Goal: Entertainment & Leisure: Consume media (video, audio)

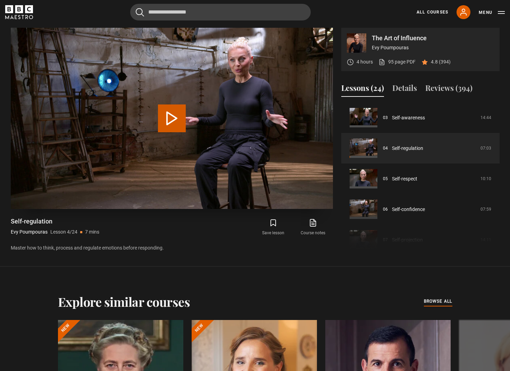
click at [287, 148] on video "Video Player" at bounding box center [172, 118] width 322 height 181
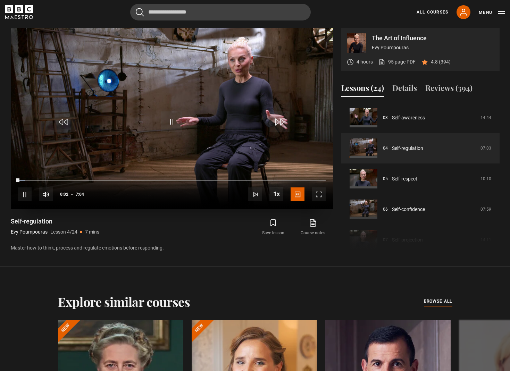
click at [319, 194] on span "Video Player" at bounding box center [319, 194] width 14 height 14
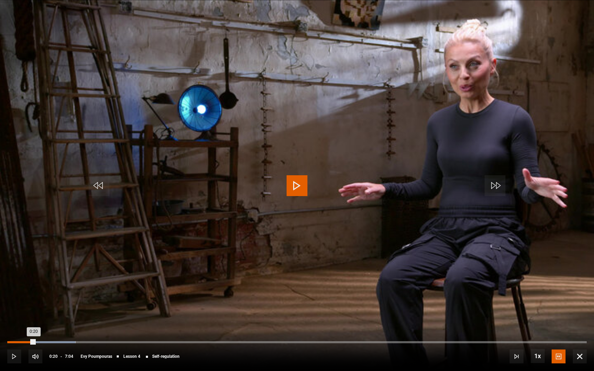
click at [19, 343] on div "Loaded : 11.79% 0:08 0:20" at bounding box center [296, 342] width 579 height 2
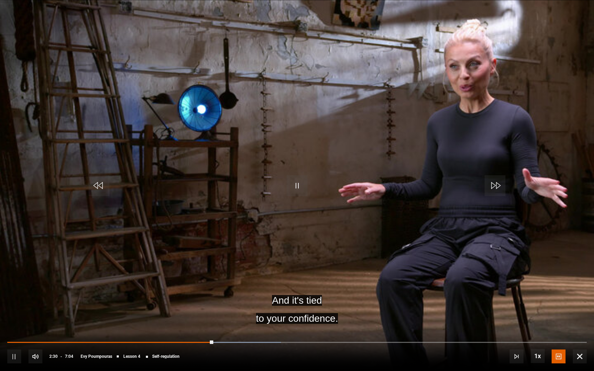
click at [86, 340] on div "10s Skip Back 10 seconds Pause 10s Skip Forward 10 seconds Loaded : 47.22% 0:58…" at bounding box center [297, 352] width 594 height 39
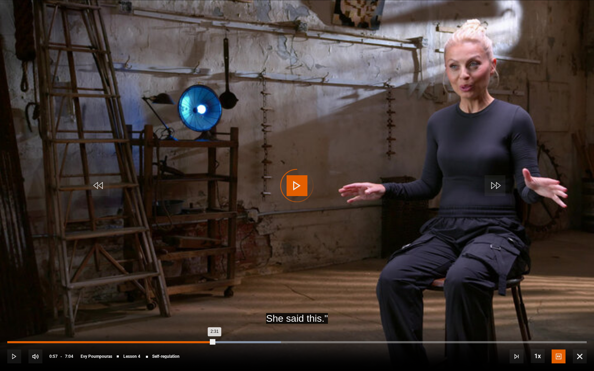
click at [86, 343] on div "0:57" at bounding box center [86, 342] width 1 height 2
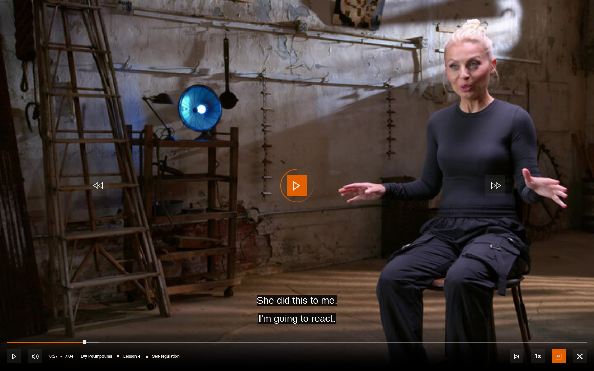
drag, startPoint x: 86, startPoint y: 343, endPoint x: 0, endPoint y: 352, distance: 86.6
click at [0, 352] on div "10s Skip Back 10 seconds Play 10s Skip Forward 10 seconds Loaded : 15.75% 0:46 …" at bounding box center [297, 352] width 594 height 39
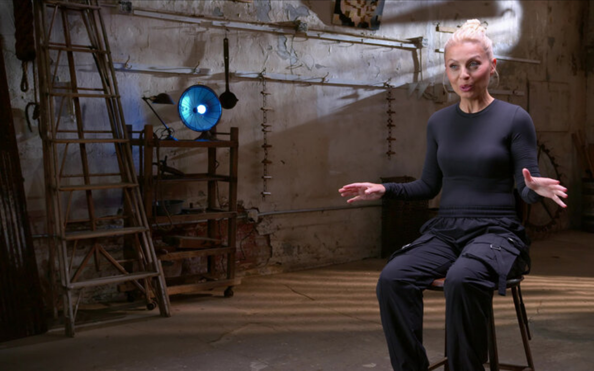
click at [166, 209] on video "Video Player" at bounding box center [297, 185] width 594 height 371
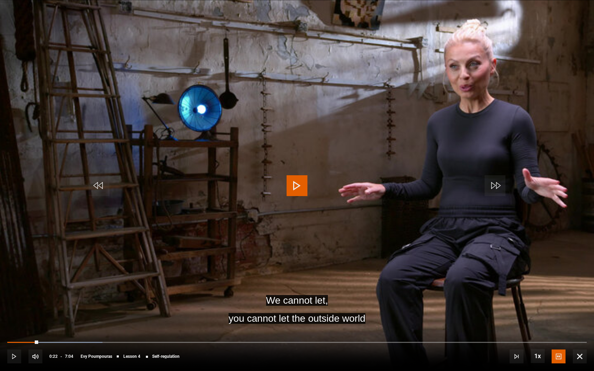
click at [166, 209] on video "Video Player" at bounding box center [297, 185] width 594 height 371
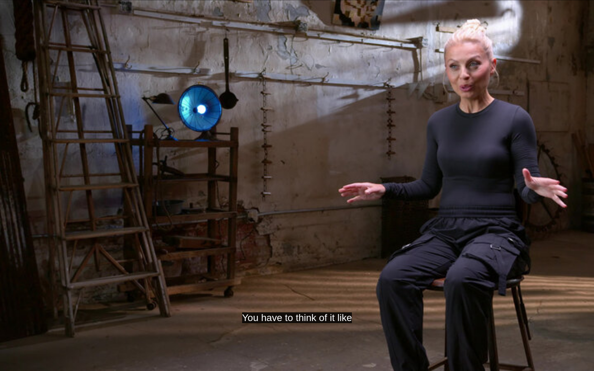
click at [166, 209] on video "Video Player" at bounding box center [297, 185] width 594 height 371
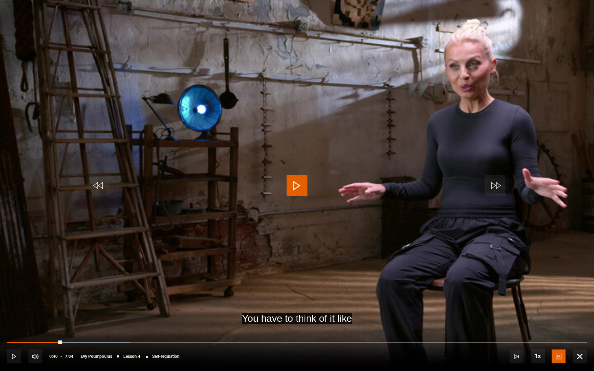
click at [166, 209] on video "Video Player" at bounding box center [297, 185] width 594 height 371
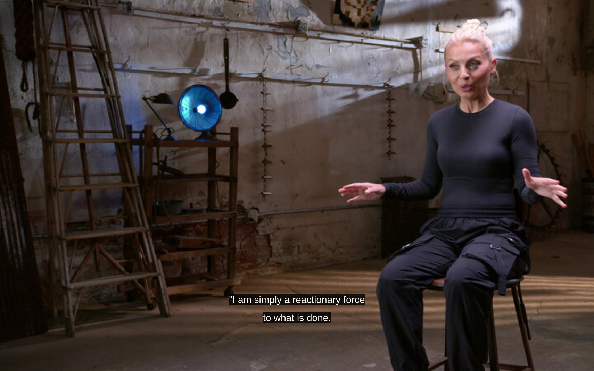
click at [166, 209] on video "Video Player" at bounding box center [297, 185] width 594 height 371
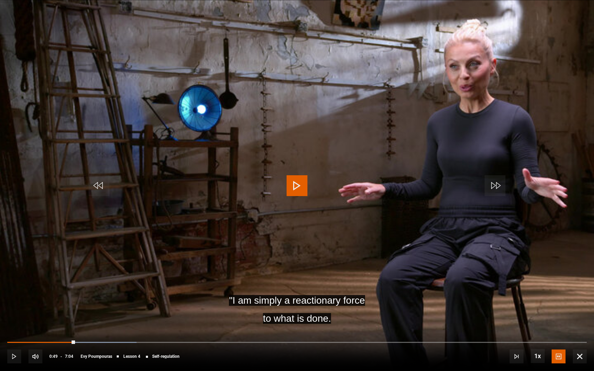
click at [166, 209] on video "Video Player" at bounding box center [297, 185] width 594 height 371
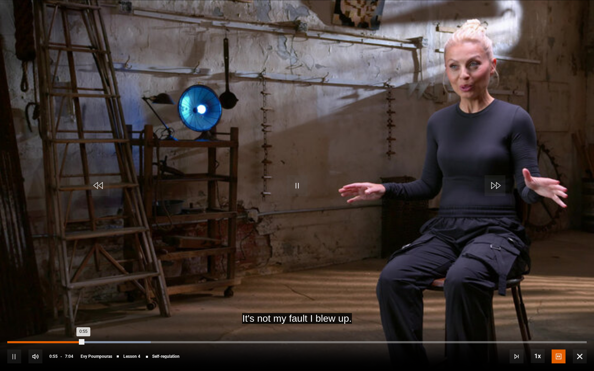
click at [77, 342] on div "Loaded : 24.76% 0:51 0:55" at bounding box center [296, 342] width 579 height 2
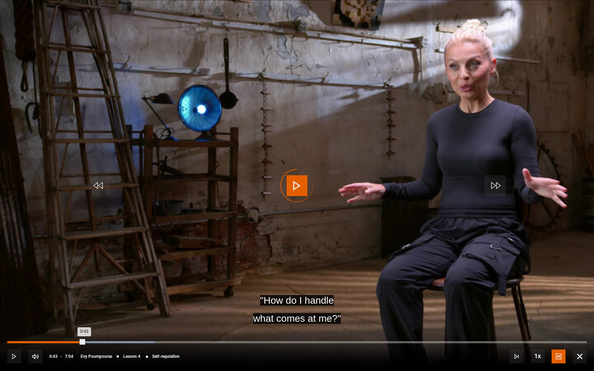
click at [67, 342] on div "0:43" at bounding box center [67, 342] width 1 height 2
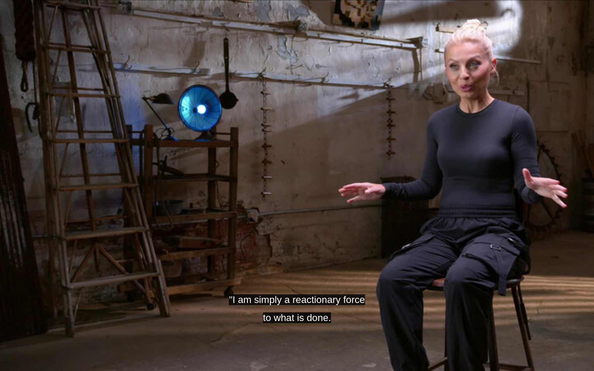
click at [67, 317] on video "Video Player" at bounding box center [297, 185] width 594 height 371
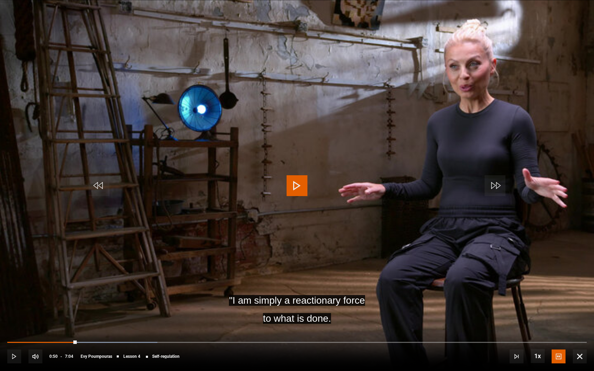
click at [67, 317] on video "Video Player" at bounding box center [297, 185] width 594 height 371
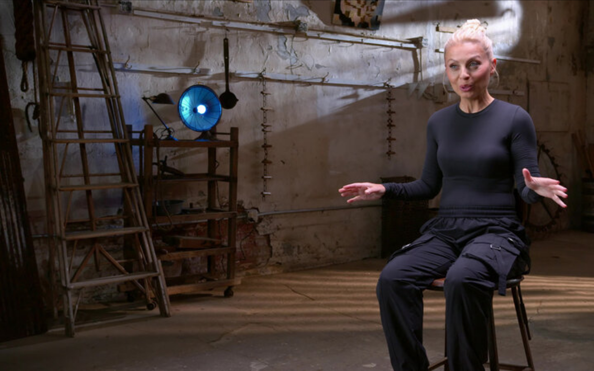
click at [67, 317] on video "Video Player" at bounding box center [297, 185] width 594 height 371
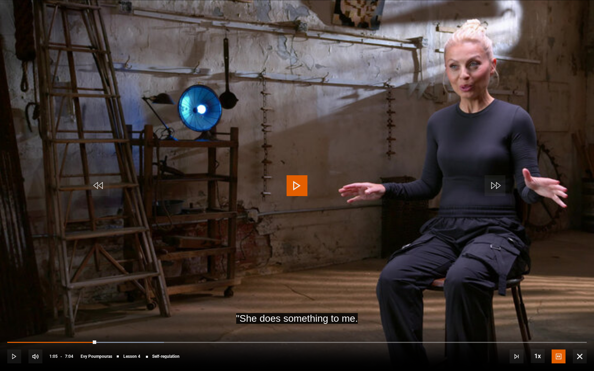
click at [67, 317] on video "Video Player" at bounding box center [297, 185] width 594 height 371
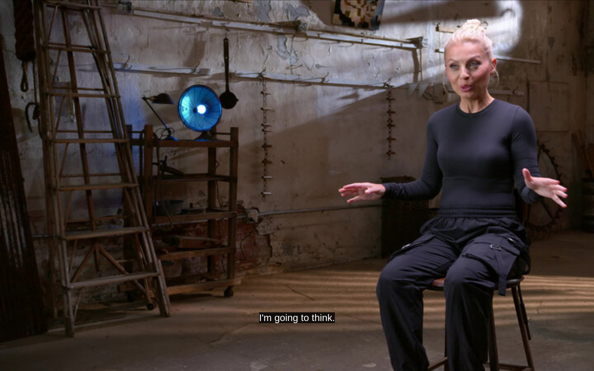
click at [67, 317] on video "Video Player" at bounding box center [297, 185] width 594 height 371
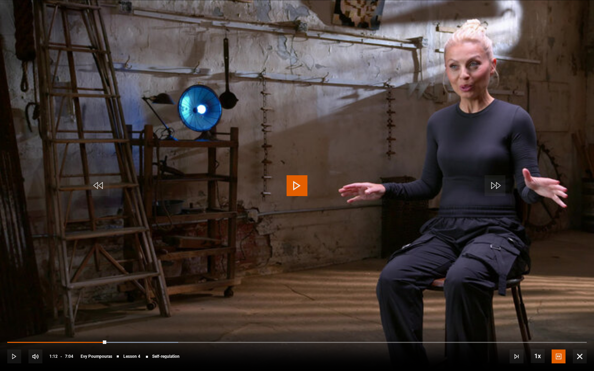
click at [67, 316] on video "Video Player" at bounding box center [297, 185] width 594 height 371
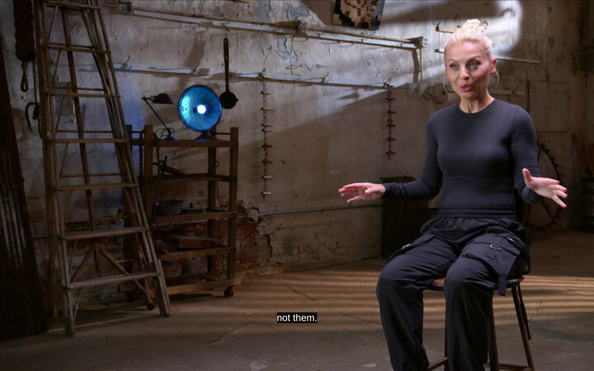
click at [67, 317] on video "Video Player" at bounding box center [297, 185] width 594 height 371
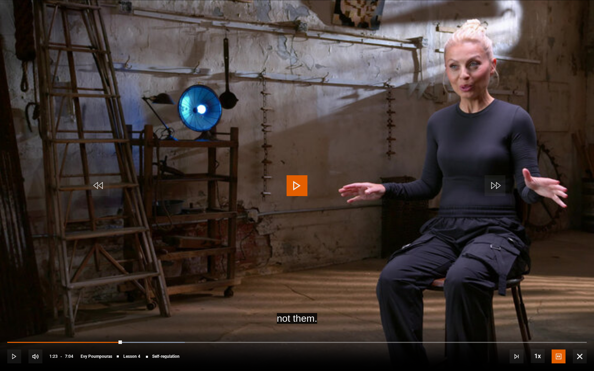
click at [67, 317] on video "Video Player" at bounding box center [297, 185] width 594 height 371
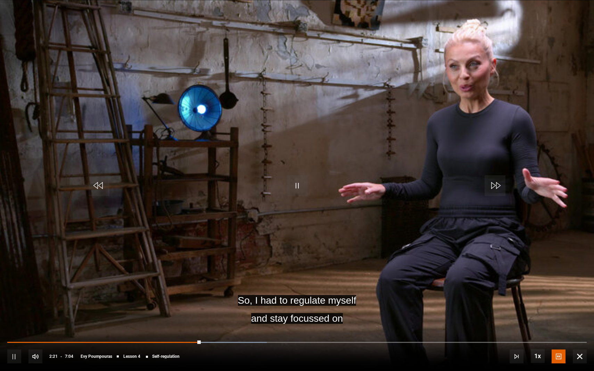
click at [67, 317] on video "Video Player" at bounding box center [297, 185] width 594 height 371
click at [125, 248] on video "Video Player" at bounding box center [297, 185] width 594 height 371
click at [256, 268] on video "Video Player" at bounding box center [297, 185] width 594 height 371
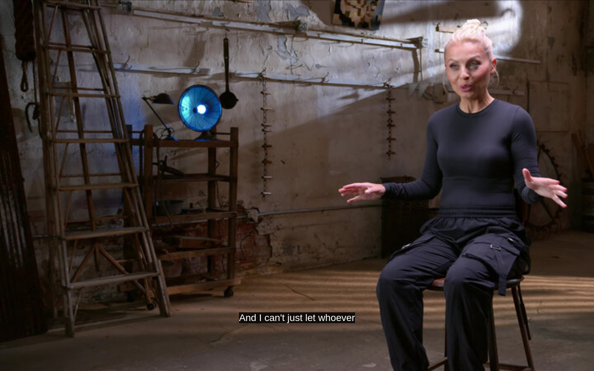
click at [256, 268] on video "Video Player" at bounding box center [297, 185] width 594 height 371
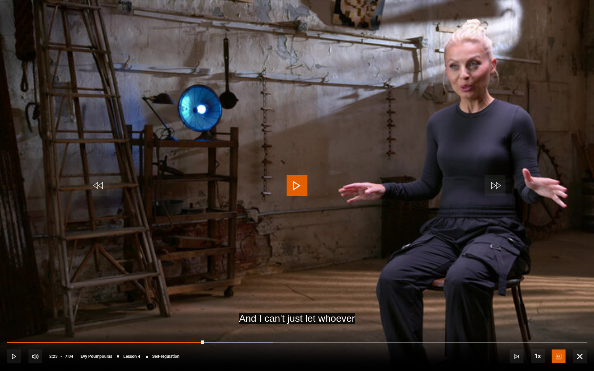
click at [256, 268] on video "Video Player" at bounding box center [297, 185] width 594 height 371
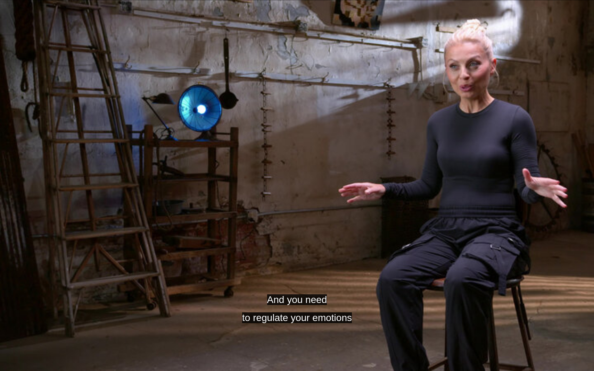
click at [256, 268] on video "Video Player" at bounding box center [297, 185] width 594 height 371
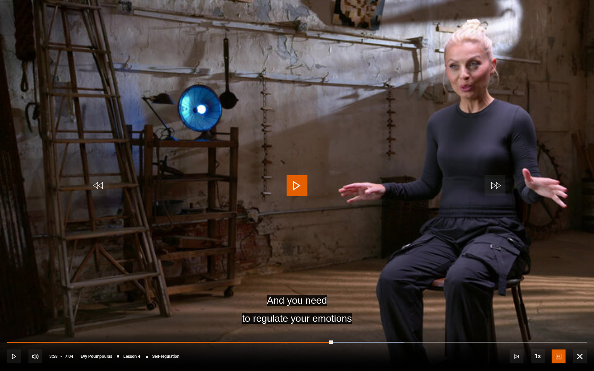
click at [256, 268] on video "Video Player" at bounding box center [297, 185] width 594 height 371
click at [310, 341] on div "10s Skip Back 10 seconds Pause 10s Skip Forward 10 seconds Loaded : 68.38% 2:18…" at bounding box center [297, 352] width 594 height 39
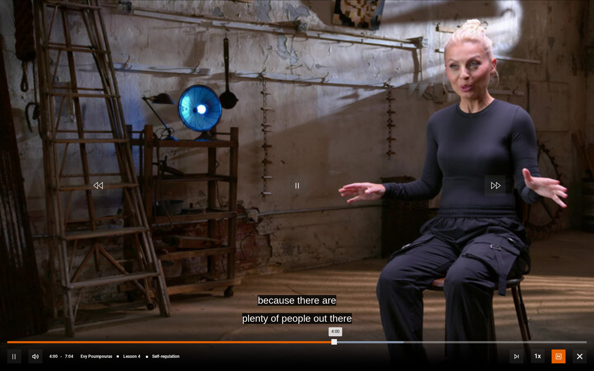
click at [316, 343] on div "3:45" at bounding box center [316, 342] width 1 height 2
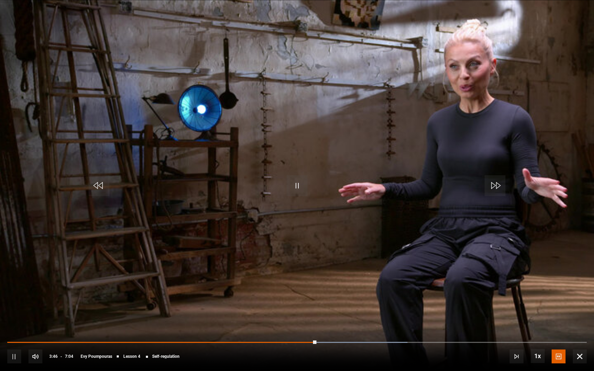
click at [341, 274] on video "Video Player" at bounding box center [297, 185] width 594 height 371
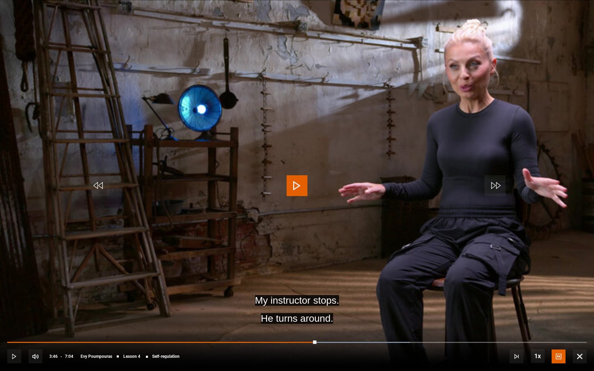
click at [341, 274] on video "Video Player" at bounding box center [297, 185] width 594 height 371
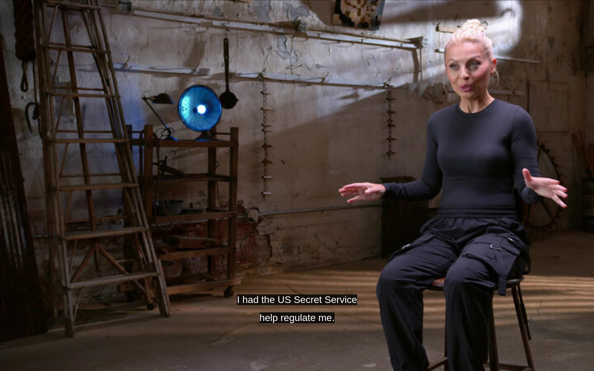
click at [341, 274] on video "Video Player" at bounding box center [297, 185] width 594 height 371
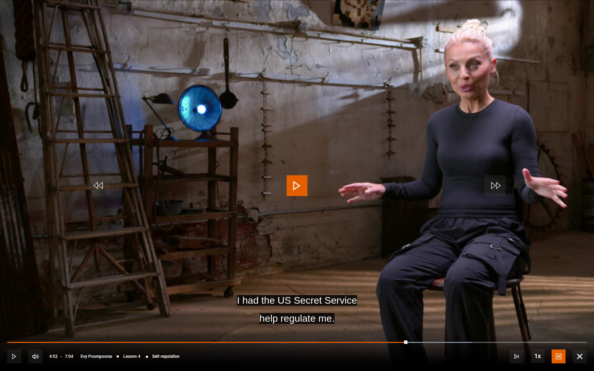
click at [341, 274] on video "Video Player" at bounding box center [297, 185] width 594 height 371
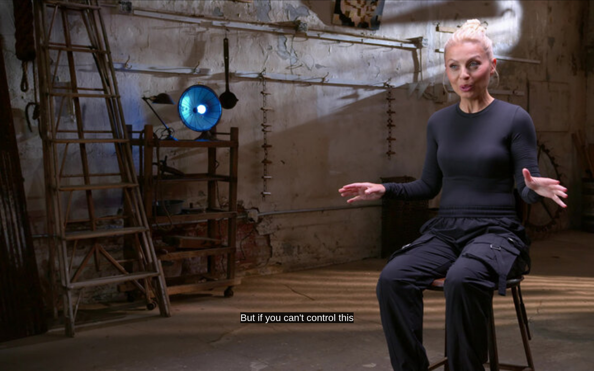
click at [341, 274] on video "Video Player" at bounding box center [297, 185] width 594 height 371
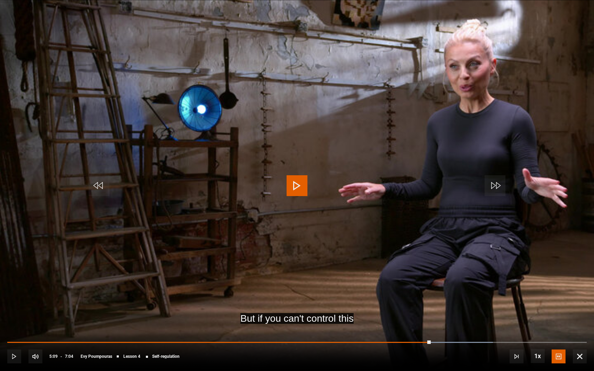
click at [341, 274] on video "Video Player" at bounding box center [297, 185] width 594 height 371
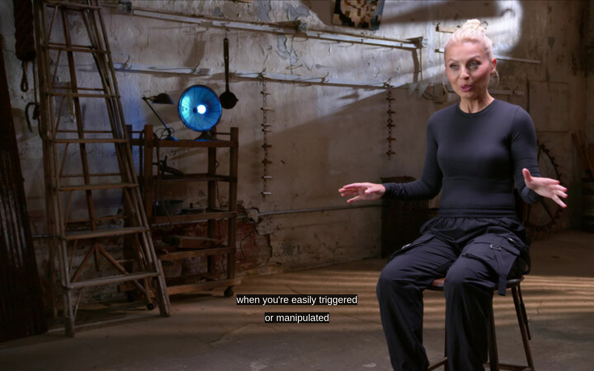
click at [341, 274] on video "Video Player" at bounding box center [297, 185] width 594 height 371
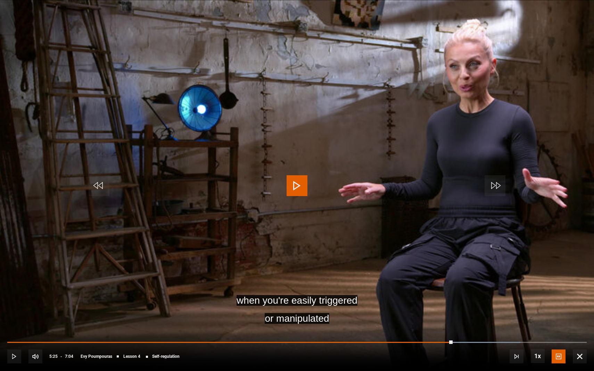
click at [341, 274] on video "Video Player" at bounding box center [297, 185] width 594 height 371
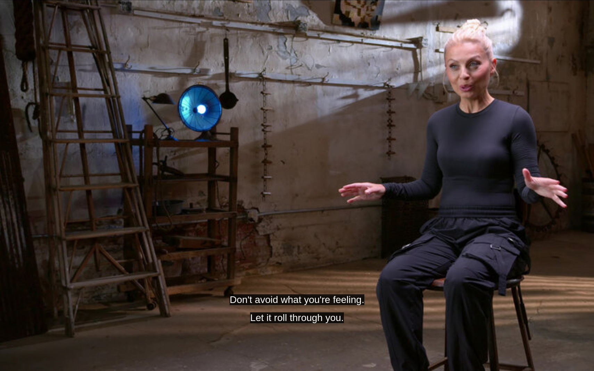
click at [341, 274] on video "Video Player" at bounding box center [297, 185] width 594 height 371
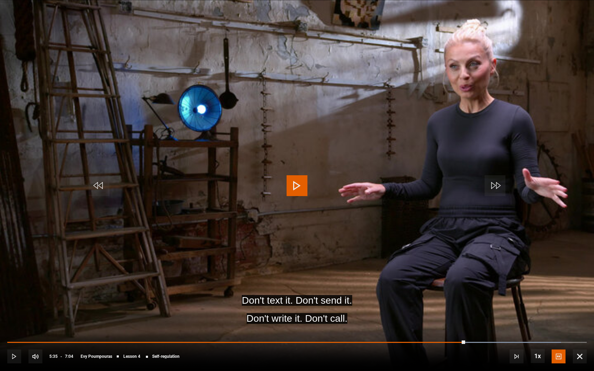
click at [424, 292] on video "Video Player" at bounding box center [297, 185] width 594 height 371
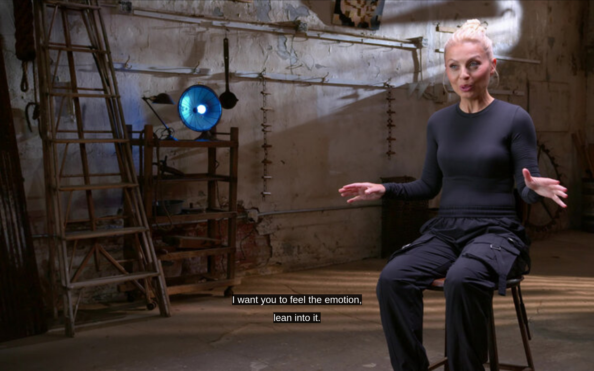
click at [424, 292] on video "Video Player" at bounding box center [297, 185] width 594 height 371
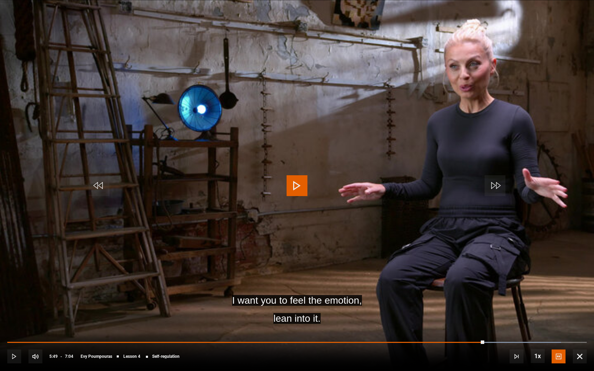
click at [424, 292] on video "Video Player" at bounding box center [297, 185] width 594 height 371
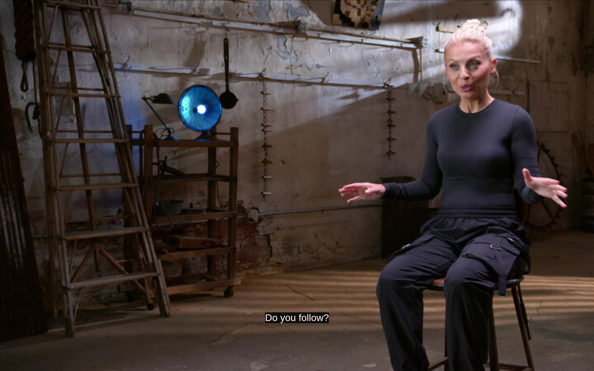
click at [424, 292] on video "Video Player" at bounding box center [297, 185] width 594 height 371
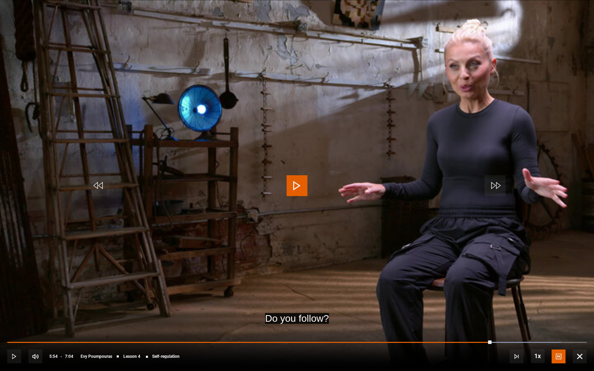
click at [424, 292] on video "Video Player" at bounding box center [297, 185] width 594 height 371
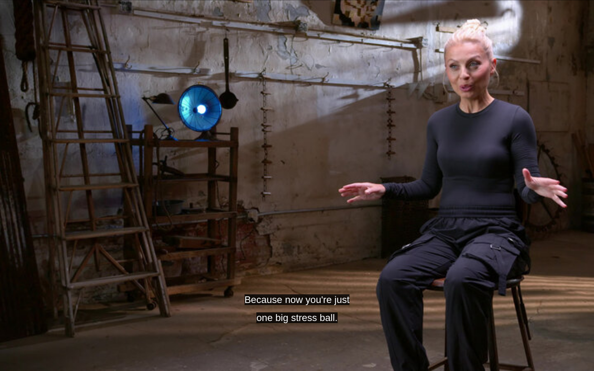
click at [424, 292] on video "Video Player" at bounding box center [297, 185] width 594 height 371
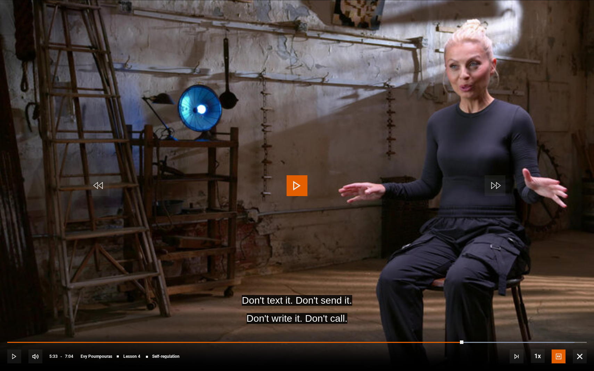
click at [414, 258] on video "Video Player" at bounding box center [297, 185] width 594 height 371
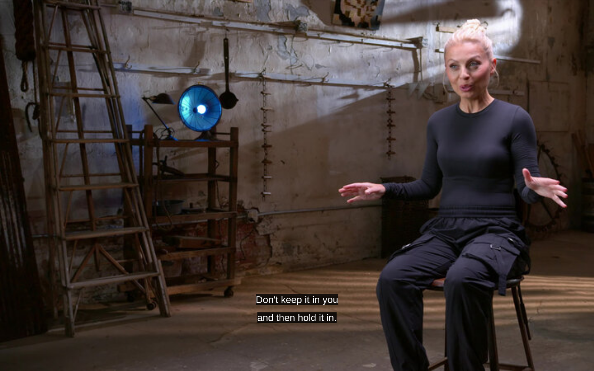
click at [414, 258] on video "Video Player" at bounding box center [297, 185] width 594 height 371
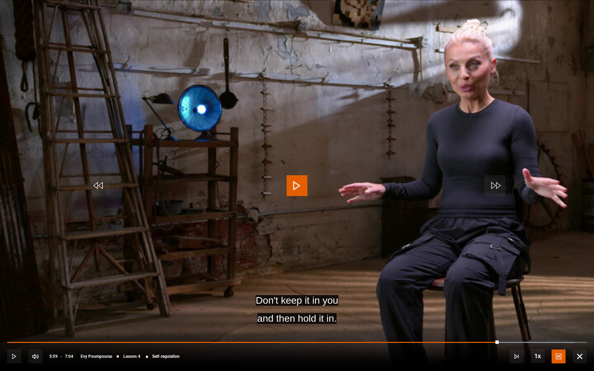
click at [414, 258] on video "Video Player" at bounding box center [297, 185] width 594 height 371
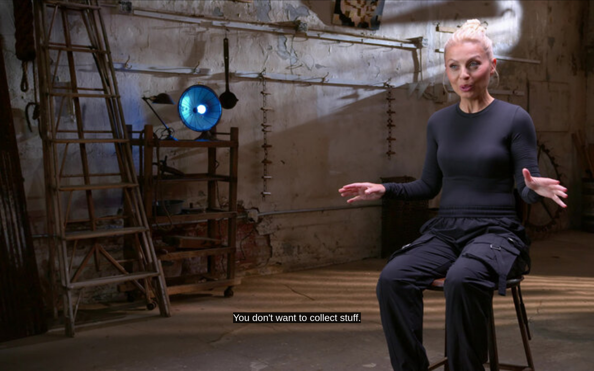
click at [414, 258] on video "Video Player" at bounding box center [297, 185] width 594 height 371
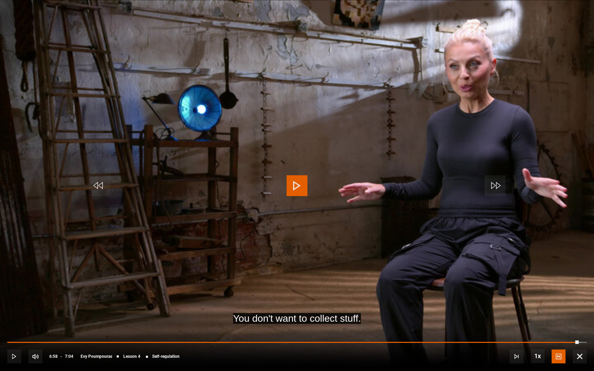
click at [510, 341] on div "10s Skip Back 10 seconds Play 10s Skip Forward 10 seconds Loaded : 99.05% 7:02 …" at bounding box center [297, 352] width 594 height 39
click at [482, 289] on video "Video Player" at bounding box center [297, 185] width 594 height 371
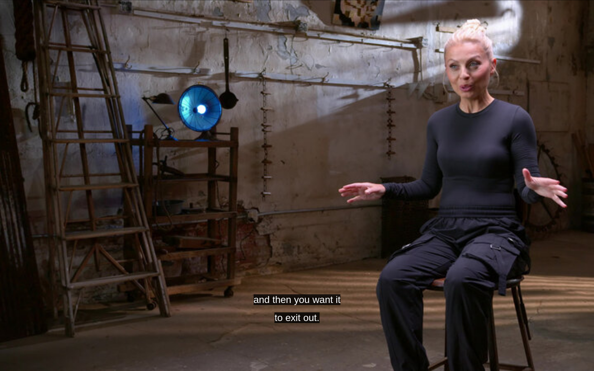
click at [482, 289] on video "Video Player" at bounding box center [297, 185] width 594 height 371
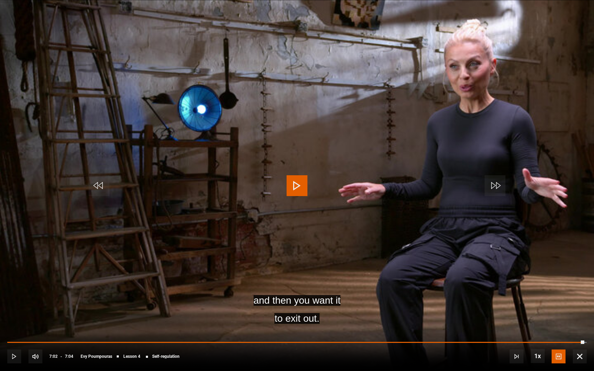
click at [482, 289] on video "Video Player" at bounding box center [297, 185] width 594 height 371
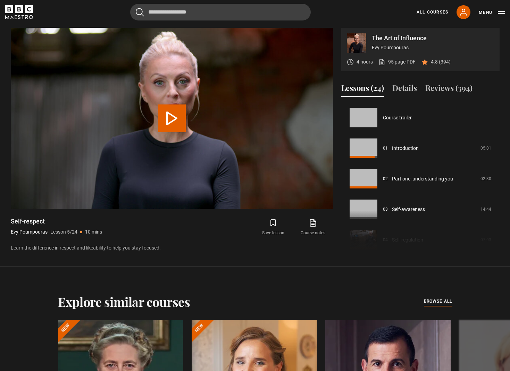
scroll to position [122, 0]
